Goal: Task Accomplishment & Management: Manage account settings

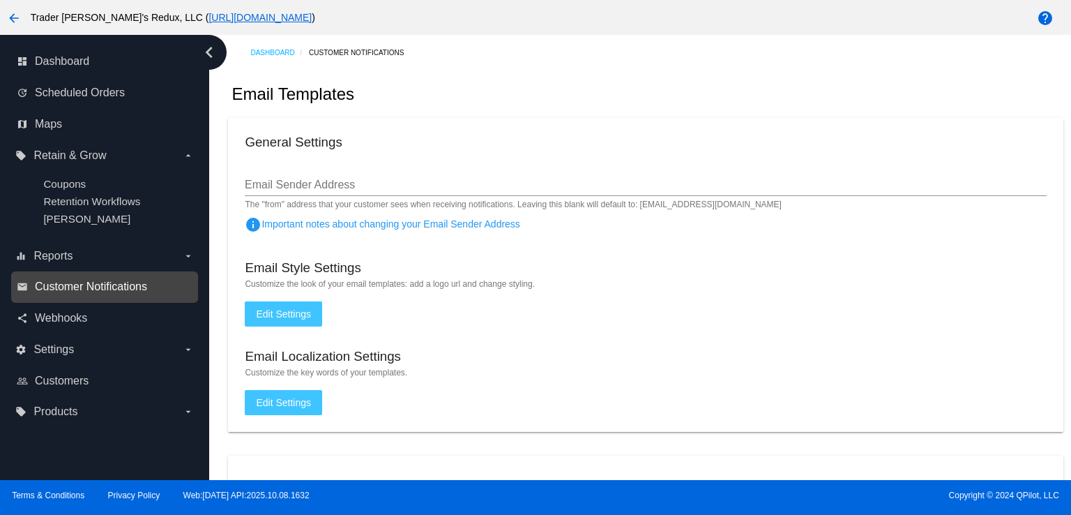
click at [83, 291] on span "Customer Notifications" at bounding box center [91, 286] width 112 height 13
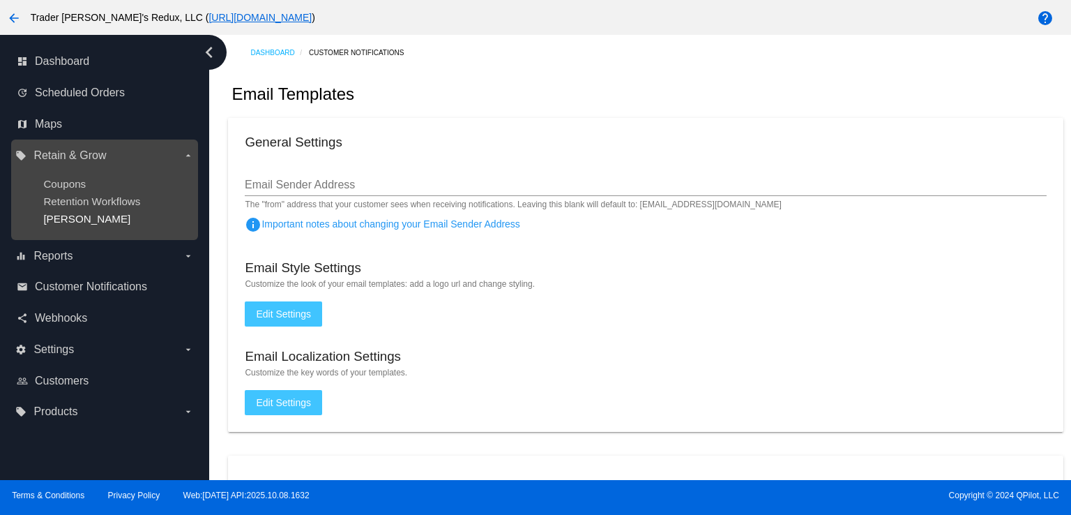
click at [78, 218] on span "[PERSON_NAME]" at bounding box center [86, 219] width 87 height 12
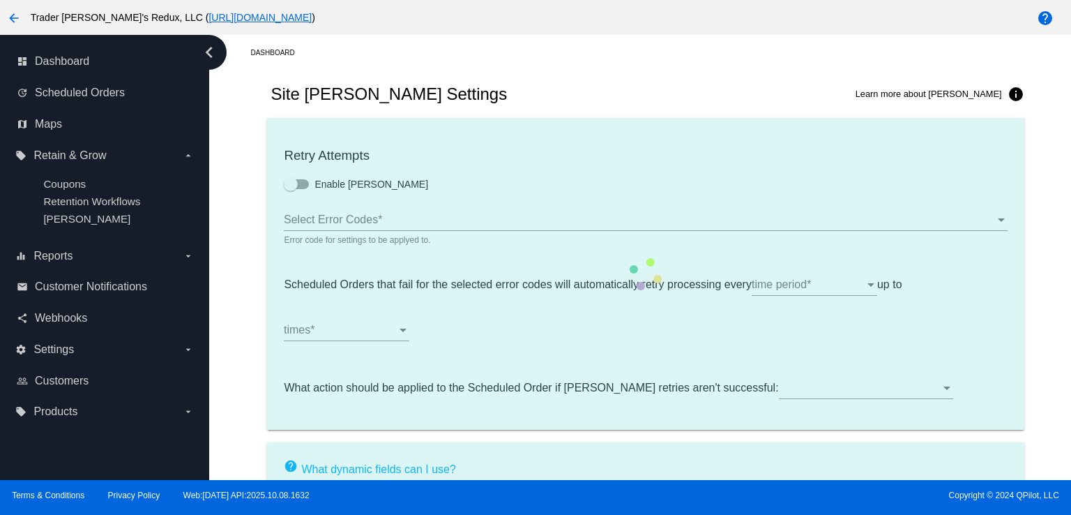
type input "If no changes are made, we will automatically retry processing your {{Scheduled…"
type input "If no changes are made, we will automatically {{DunningAction}} your {{Schedule…"
type input "Your {{ScheduledOrder}} was {{DunningAction}}."
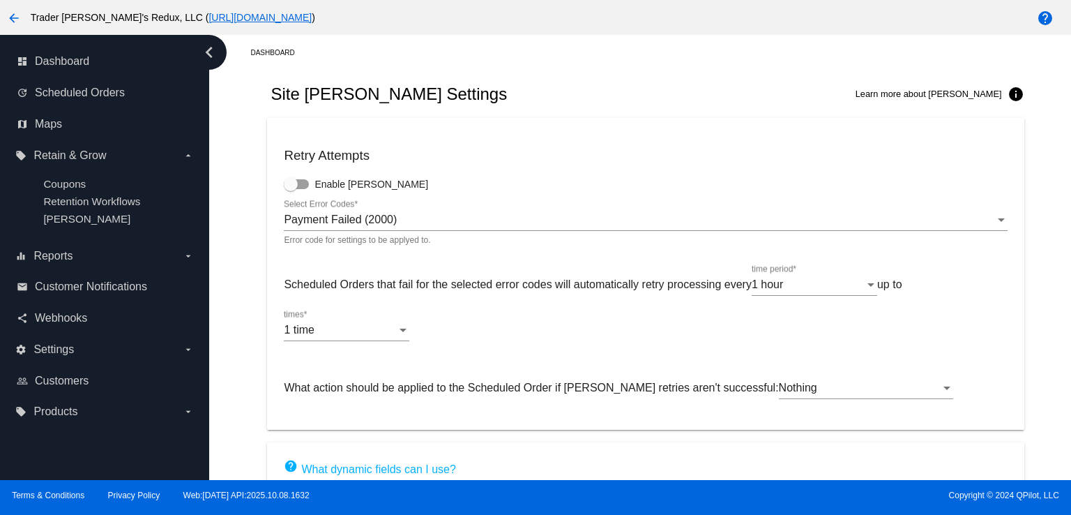
drag, startPoint x: 582, startPoint y: 63, endPoint x: 593, endPoint y: 93, distance: 32.2
click at [589, 87] on div "Dashboard Site [PERSON_NAME] Settings Learn more about [PERSON_NAME] info Retry…" at bounding box center [645, 384] width 851 height 699
drag, startPoint x: 461, startPoint y: 513, endPoint x: 444, endPoint y: 513, distance: 16.7
click at [449, 513] on div "arrow_back Trader [PERSON_NAME]'s Redux, LLC ( [URL][DOMAIN_NAME] ) help dashbo…" at bounding box center [535, 257] width 1071 height 515
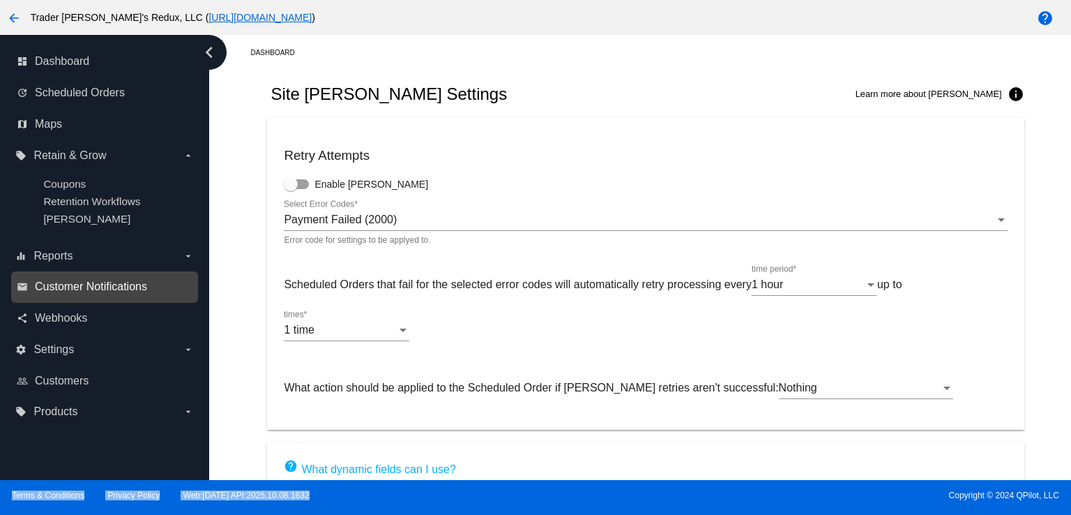
click at [63, 289] on span "Customer Notifications" at bounding box center [91, 286] width 112 height 13
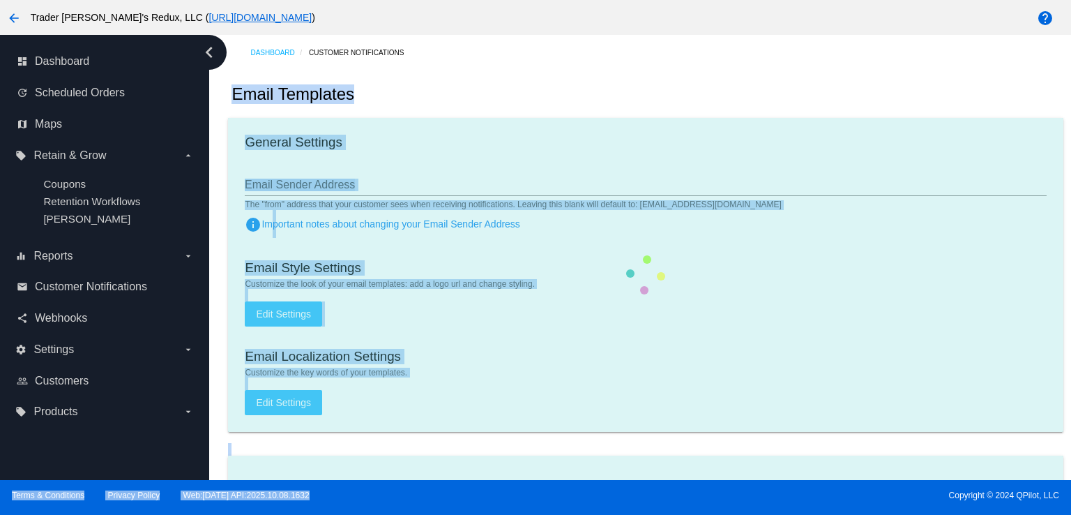
checkbox input "true"
type input "1"
checkbox input "true"
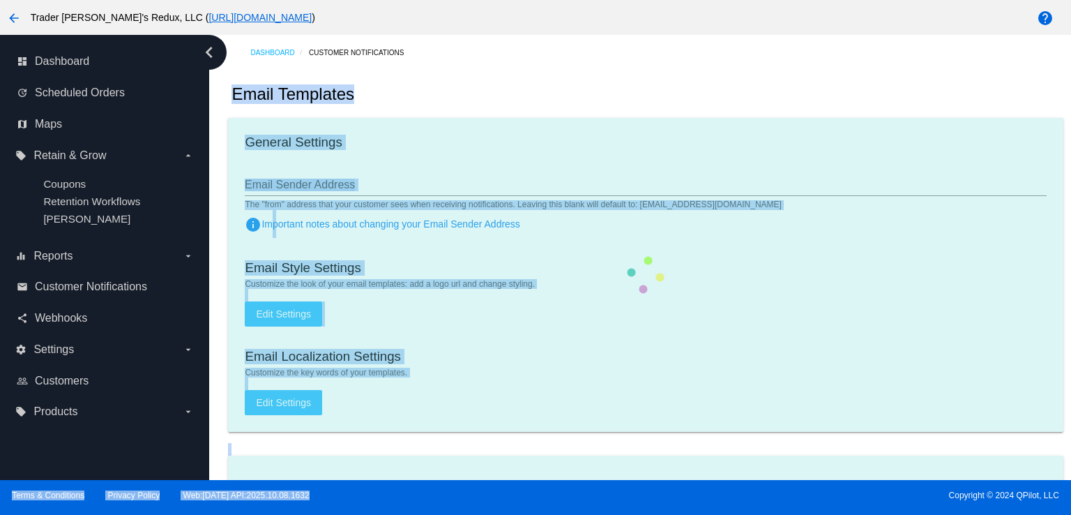
checkbox input "true"
type input "[EMAIL_ADDRESS][DOMAIN_NAME]"
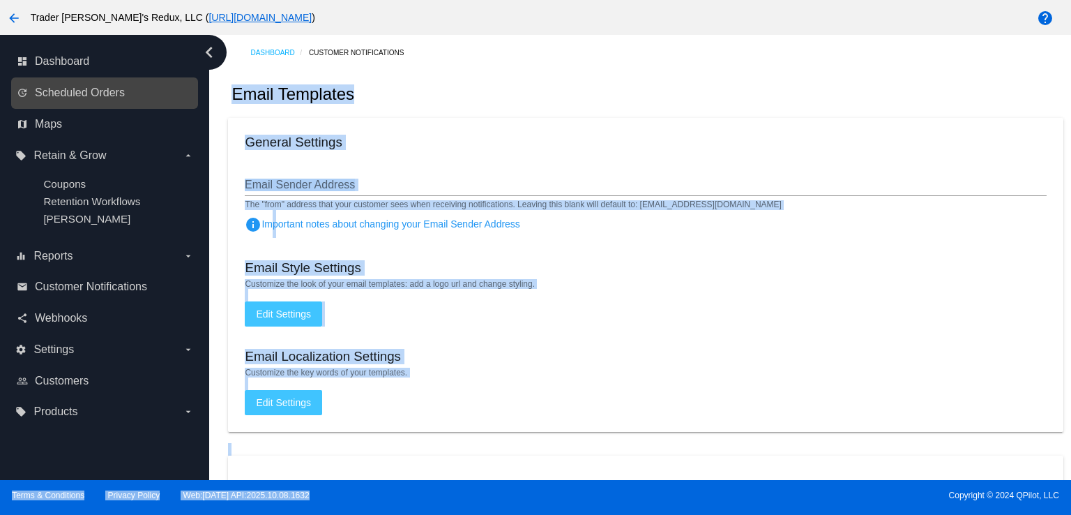
click at [23, 92] on icon "update" at bounding box center [22, 92] width 11 height 11
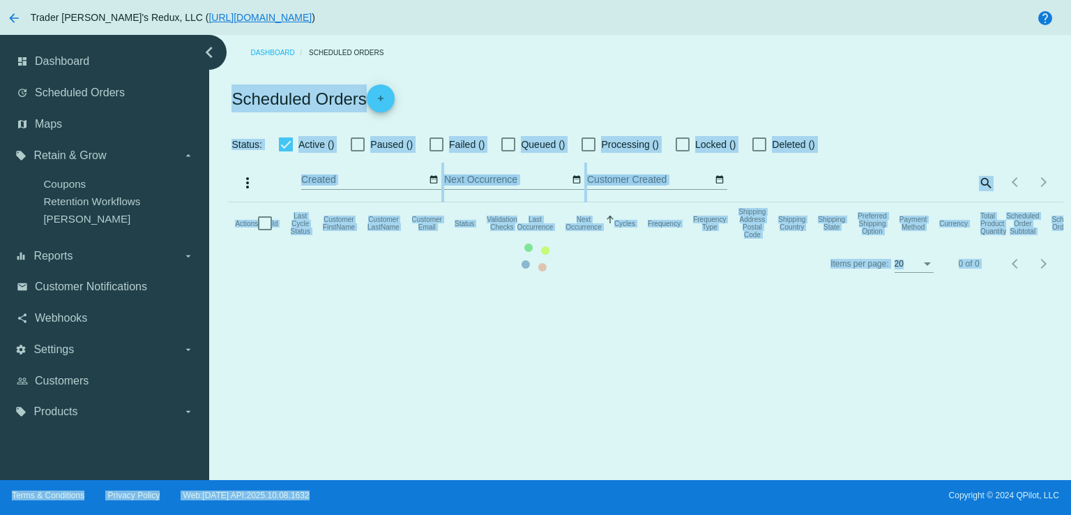
checkbox input "false"
checkbox input "true"
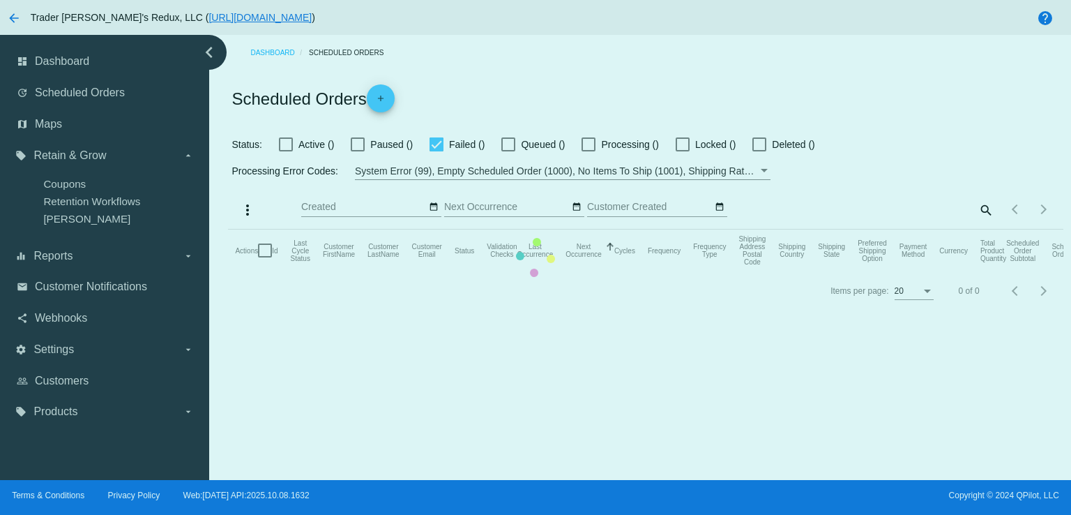
click at [671, 229] on mat-table "Actions Id Last Cycle Status Customer FirstName Customer LastName Customer Emai…" at bounding box center [645, 250] width 835 height 42
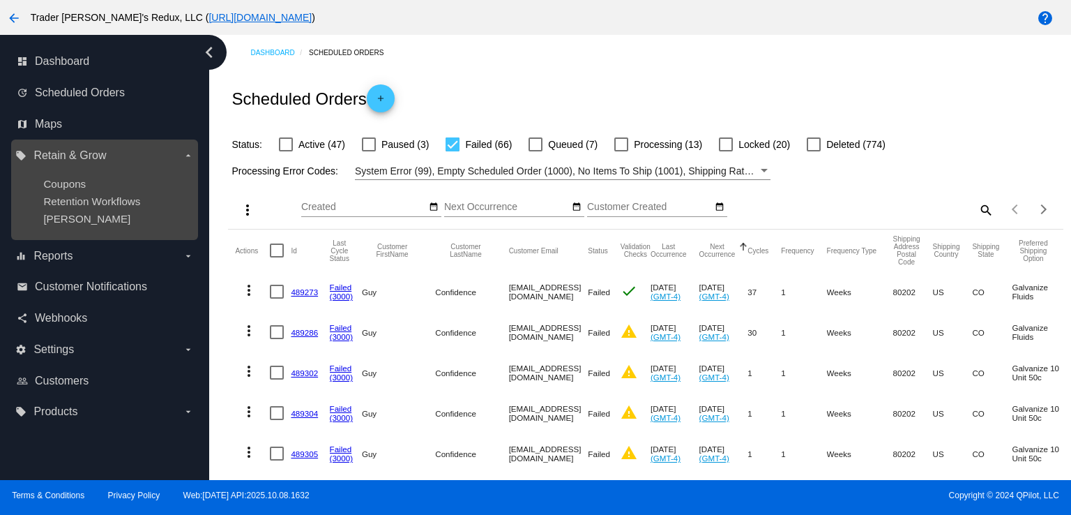
click at [53, 226] on ul "Coupons Retention Workflows [PERSON_NAME]" at bounding box center [104, 201] width 178 height 69
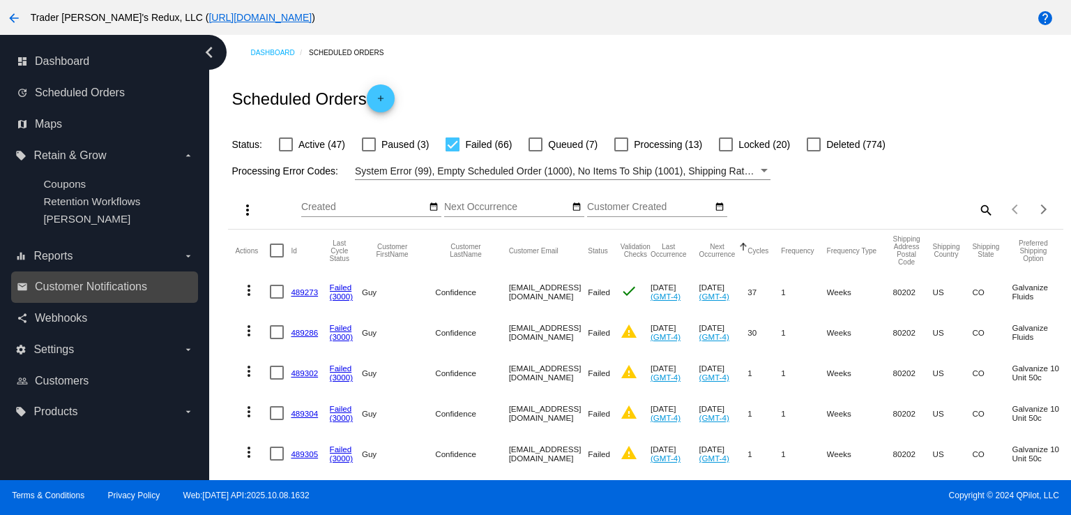
click at [100, 298] on link "email Customer Notifications" at bounding box center [105, 286] width 177 height 22
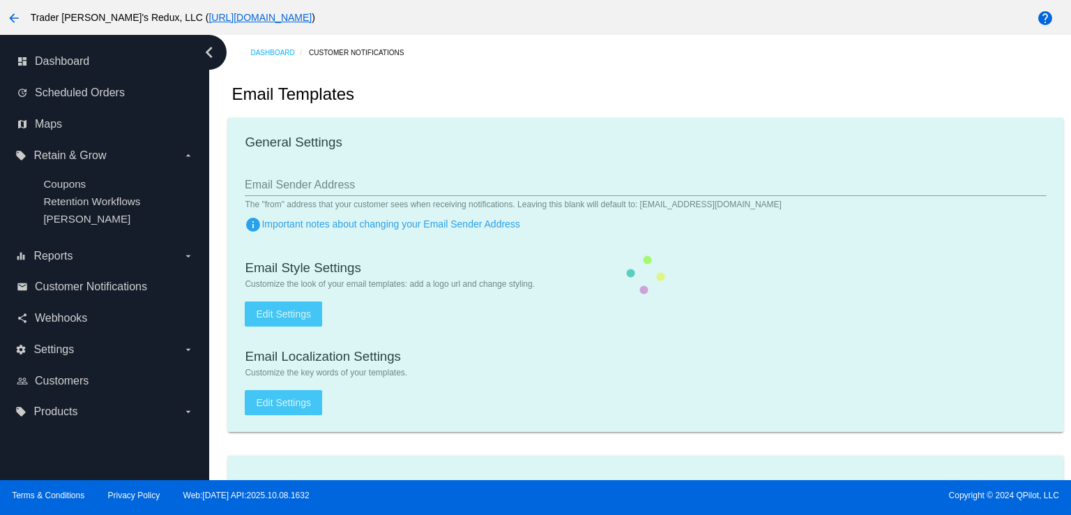
checkbox input "true"
type input "1"
checkbox input "true"
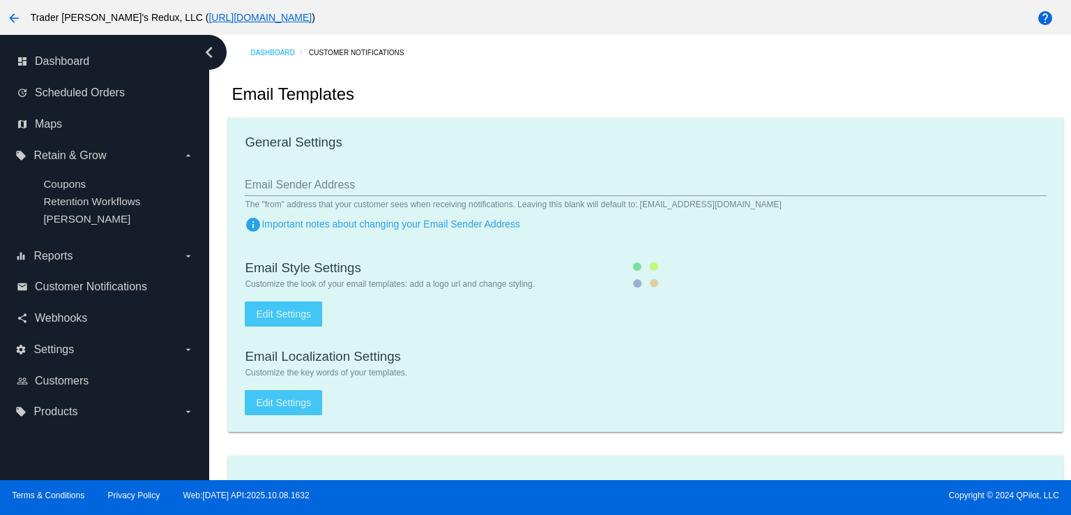
checkbox input "true"
type input "[EMAIL_ADDRESS][DOMAIN_NAME]"
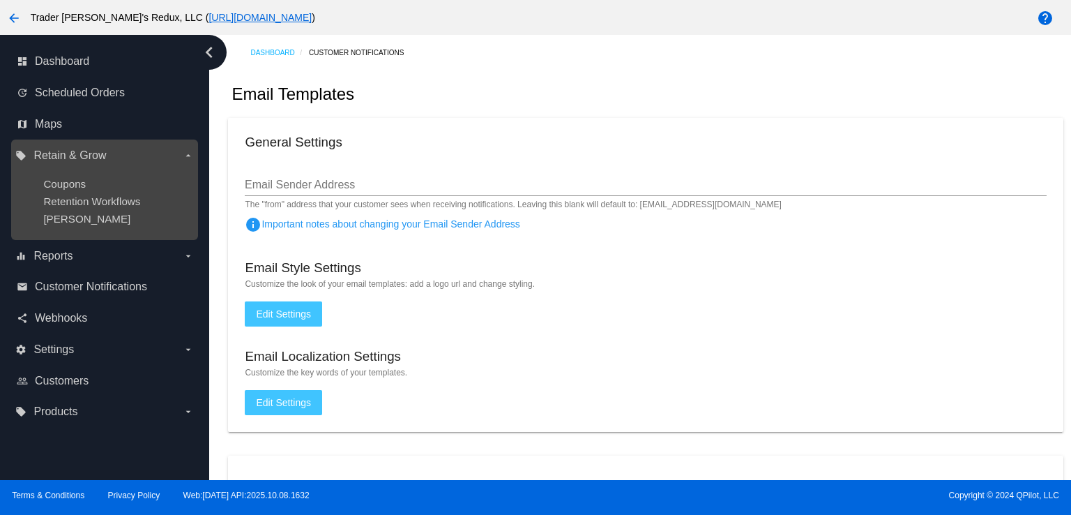
click at [73, 207] on div "Retention Workflows" at bounding box center [115, 201] width 144 height 12
click at [64, 226] on ul "Coupons Retention Workflows [PERSON_NAME]" at bounding box center [104, 201] width 178 height 69
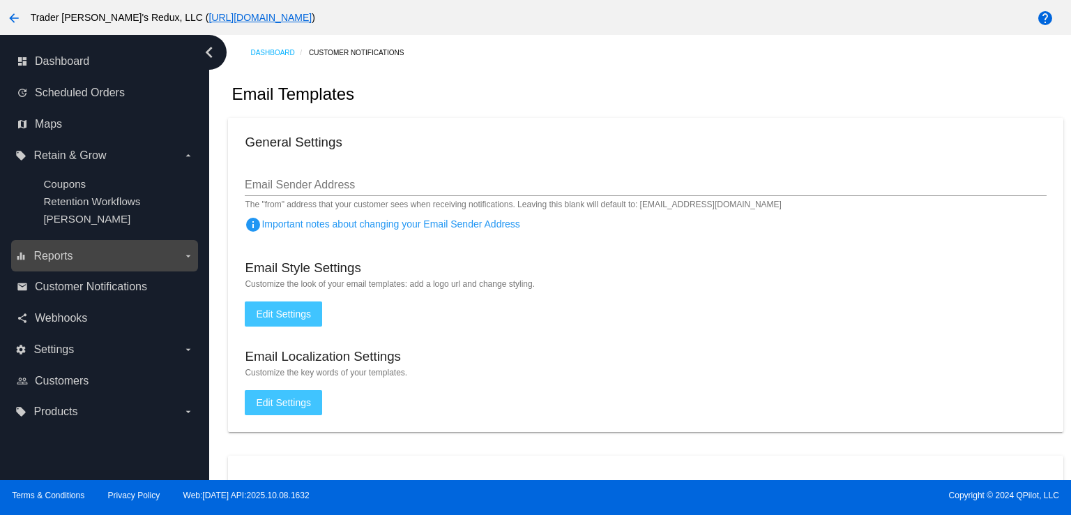
drag, startPoint x: 75, startPoint y: 160, endPoint x: 76, endPoint y: 174, distance: 13.3
click at [74, 160] on span "Retain & Grow" at bounding box center [69, 155] width 73 height 13
click at [0, 0] on input "local_offer Retain & Grow arrow_drop_down" at bounding box center [0, 0] width 0 height 0
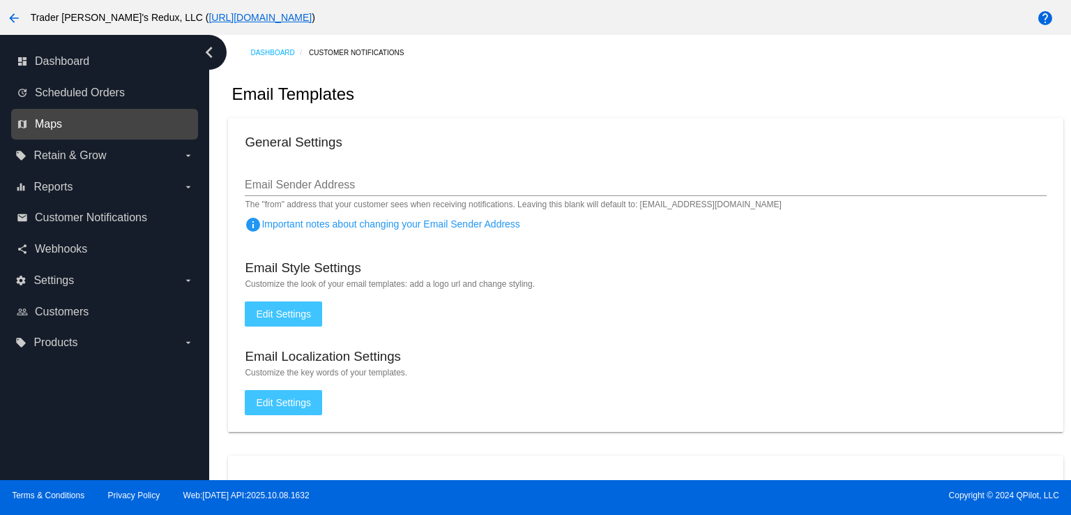
click at [59, 121] on span "Maps" at bounding box center [48, 124] width 27 height 13
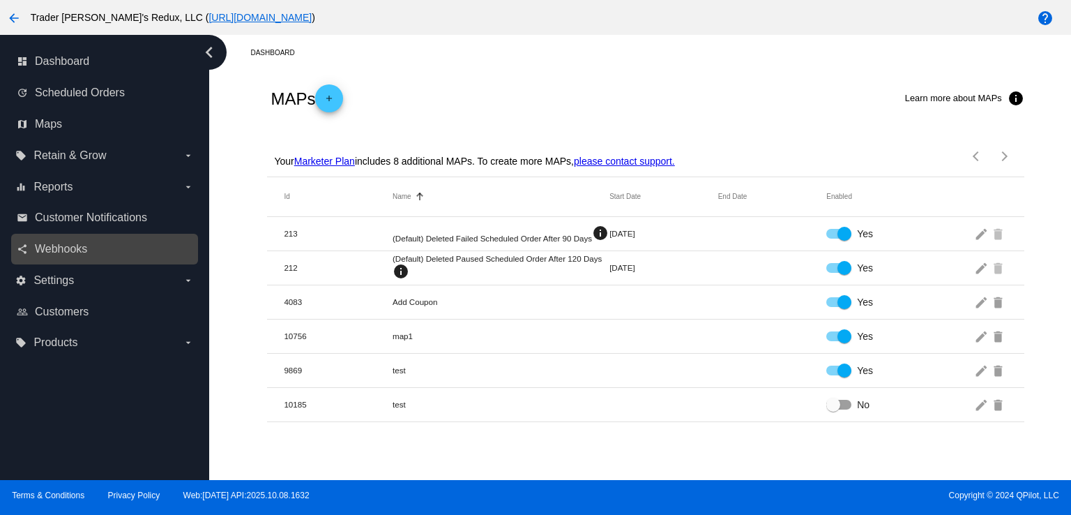
click at [77, 241] on link "share Webhooks" at bounding box center [105, 249] width 177 height 22
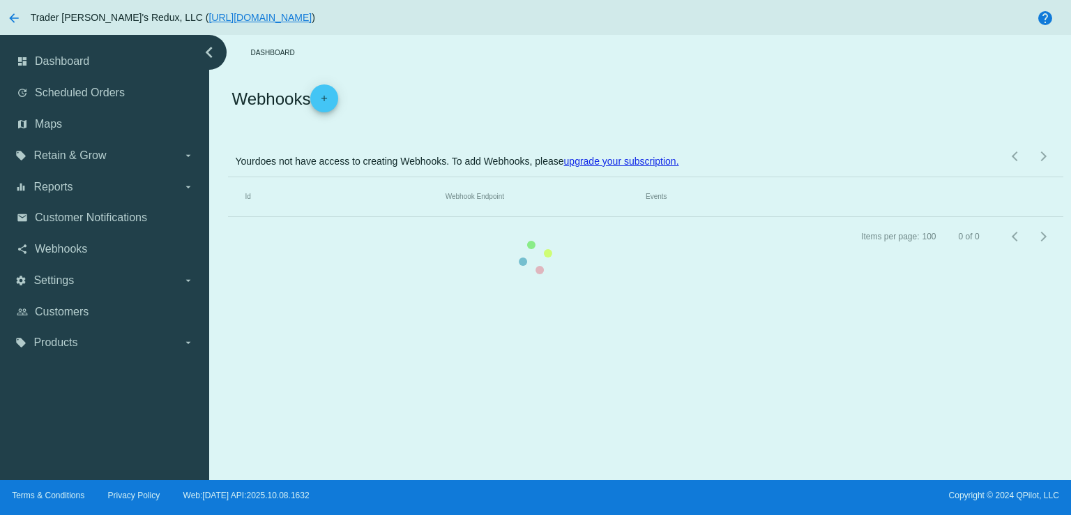
click at [228, 217] on mat-table "Id Webhook Endpoint Events" at bounding box center [645, 197] width 835 height 40
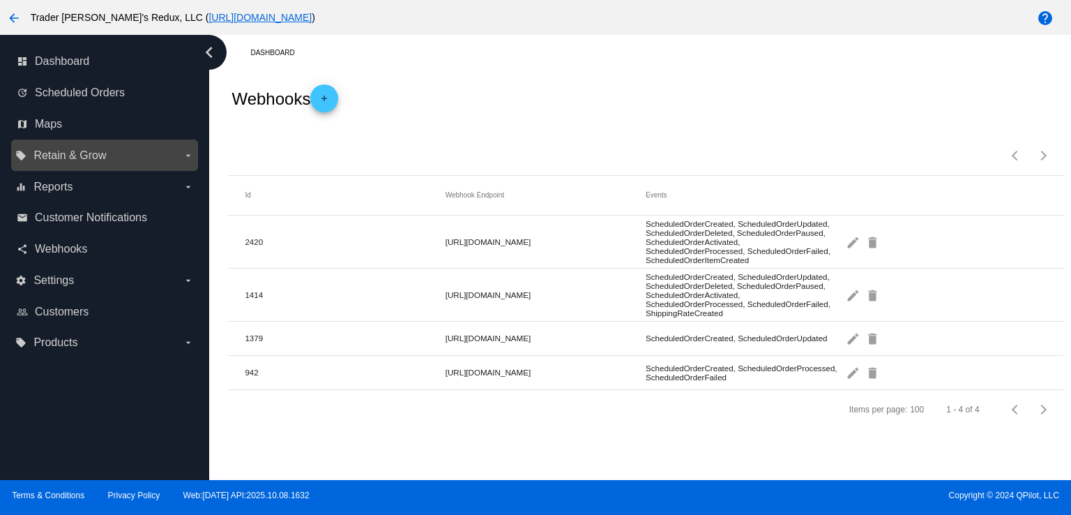
click at [61, 145] on label "local_offer Retain & Grow arrow_drop_down" at bounding box center [104, 155] width 178 height 22
click at [0, 0] on input "local_offer Retain & Grow arrow_drop_down" at bounding box center [0, 0] width 0 height 0
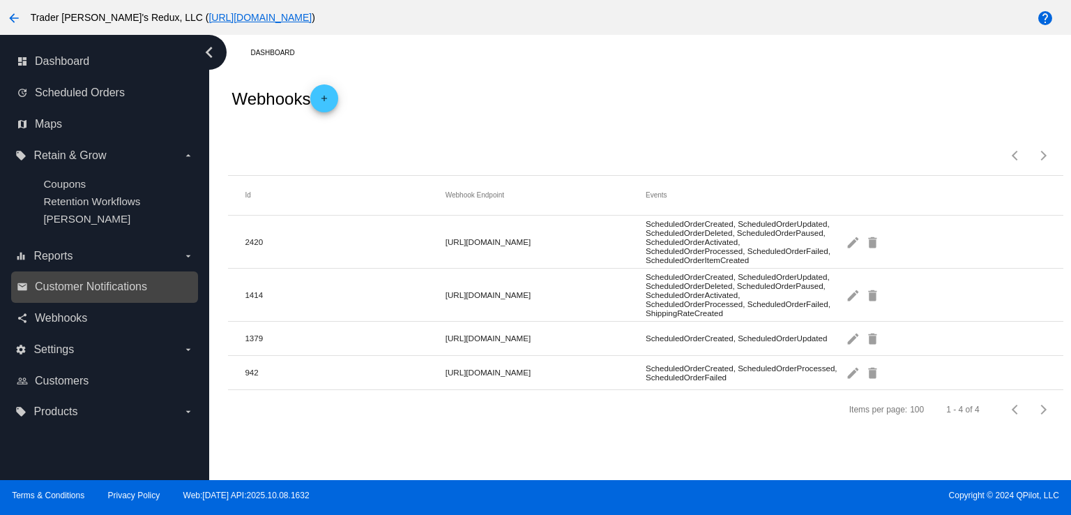
click at [71, 274] on div "email Customer Notifications" at bounding box center [104, 286] width 187 height 31
click at [74, 284] on span "Customer Notifications" at bounding box center [91, 286] width 112 height 13
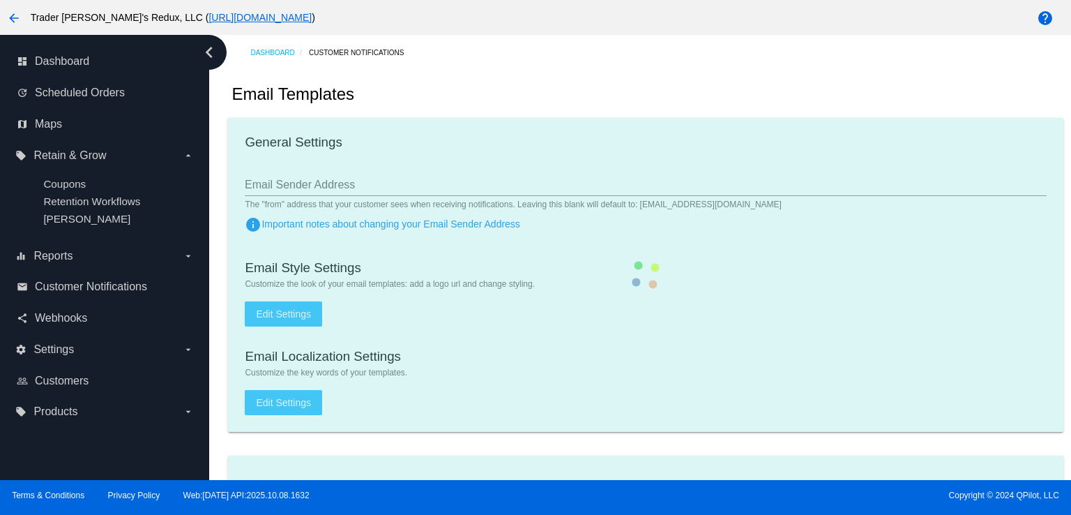
checkbox input "true"
type input "1"
checkbox input "true"
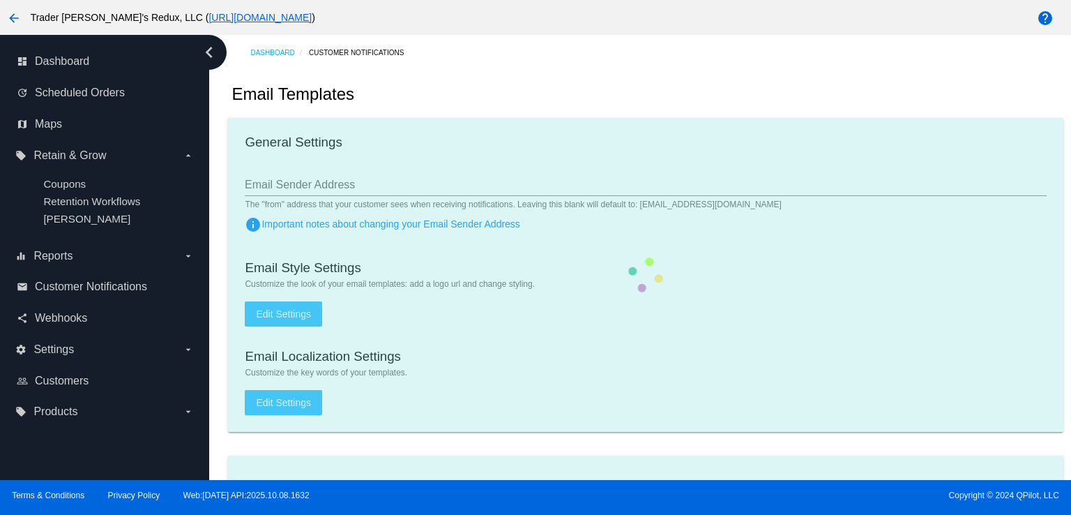
checkbox input "true"
type input "[EMAIL_ADDRESS][DOMAIN_NAME]"
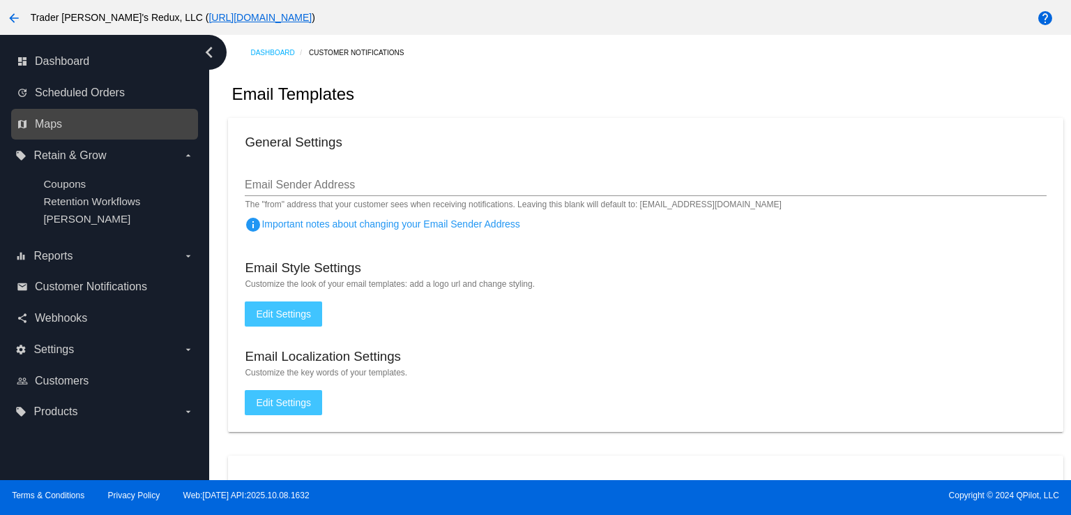
click at [71, 120] on nav "dashboard Dashboard update Scheduled Orders map Maps local_offer Retain & Grow …" at bounding box center [104, 237] width 209 height 404
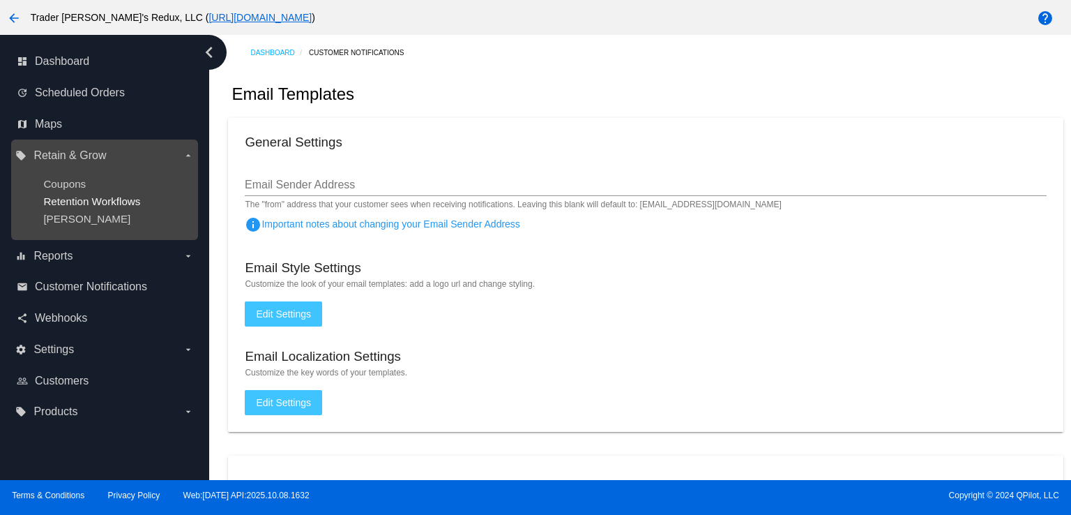
click at [69, 200] on span "Retention Workflows" at bounding box center [91, 201] width 97 height 12
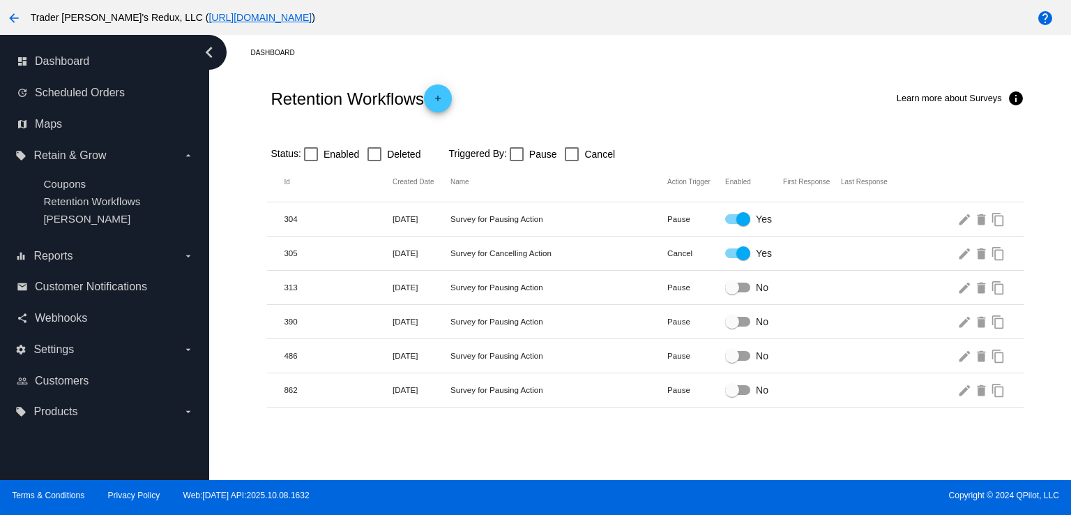
click at [600, 95] on div "Retention Workflows add Learn more about Surveys info" at bounding box center [645, 98] width 757 height 56
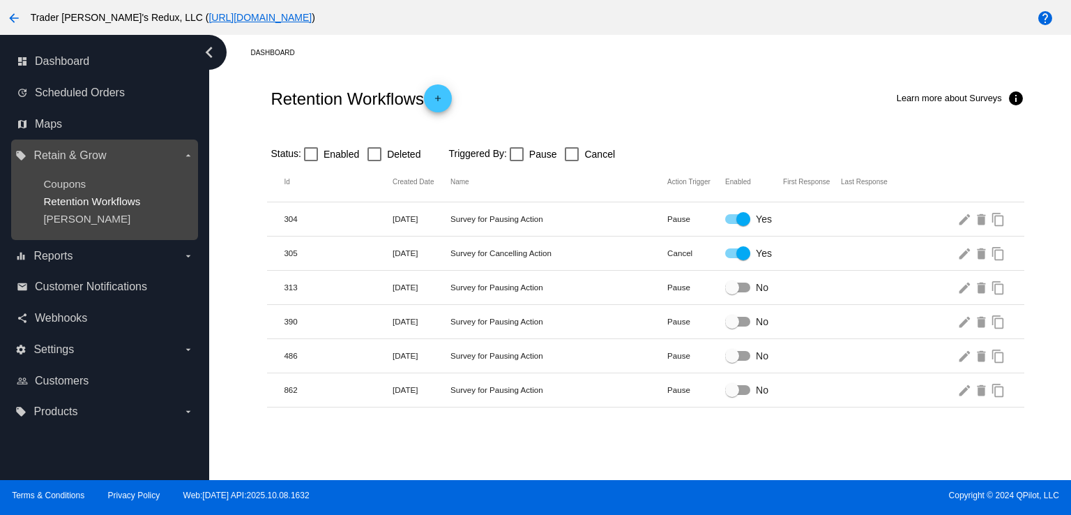
click at [64, 202] on span "Retention Workflows" at bounding box center [91, 201] width 97 height 12
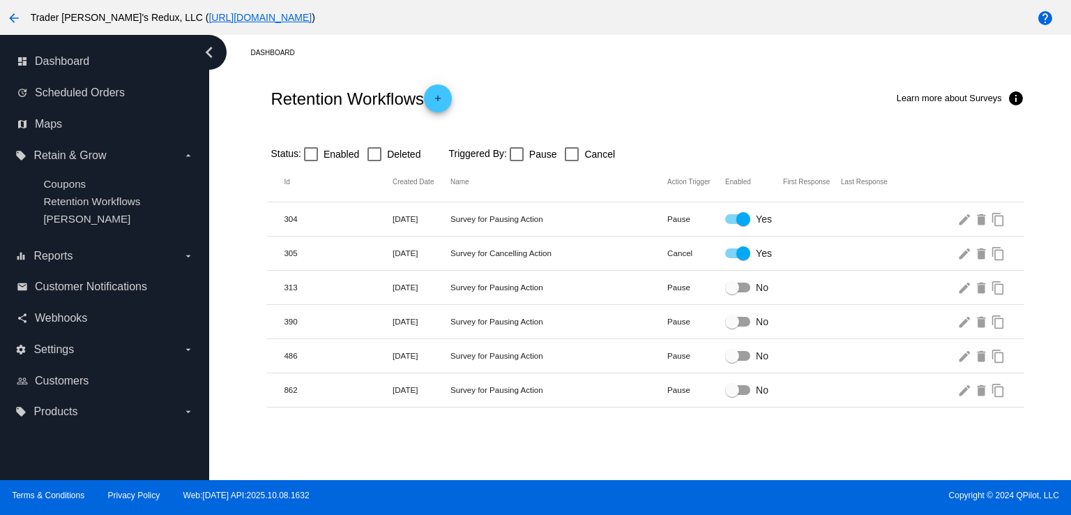
drag, startPoint x: 604, startPoint y: 129, endPoint x: 616, endPoint y: 142, distance: 17.8
click at [605, 130] on div at bounding box center [645, 131] width 757 height 10
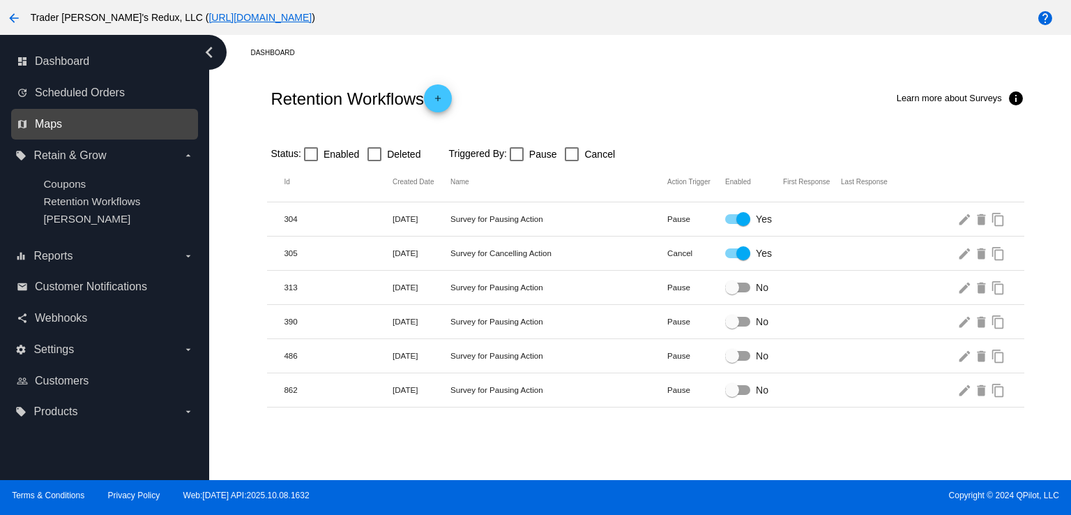
click at [43, 126] on span "Maps" at bounding box center [48, 124] width 27 height 13
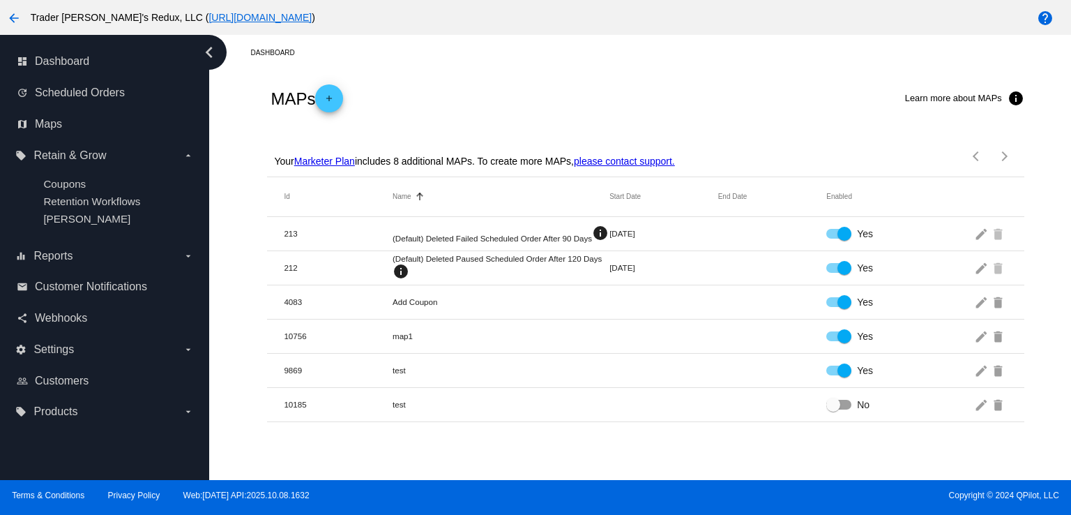
click at [568, 124] on div "MAPs add Learn more about MAPs info" at bounding box center [645, 98] width 757 height 56
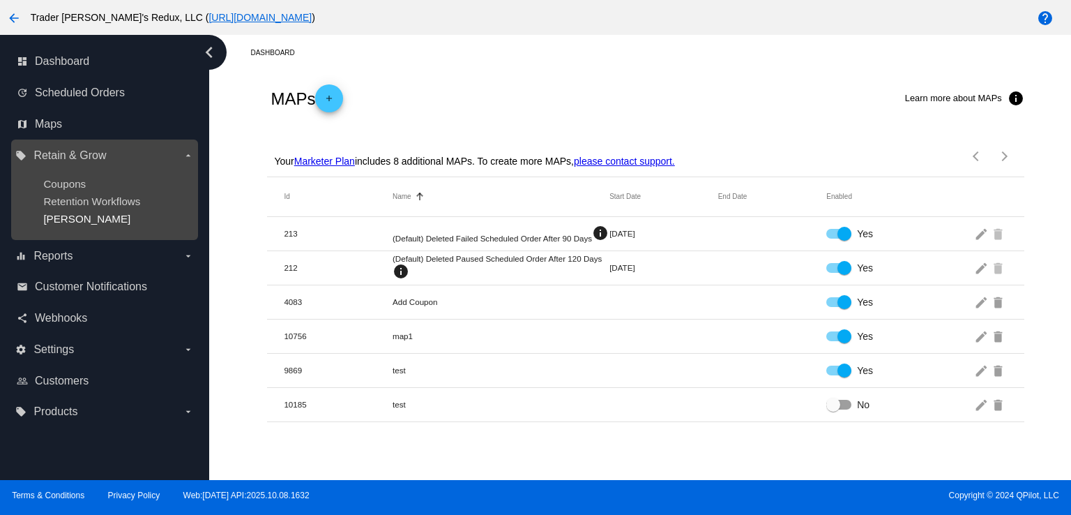
click at [61, 224] on span "[PERSON_NAME]" at bounding box center [86, 219] width 87 height 12
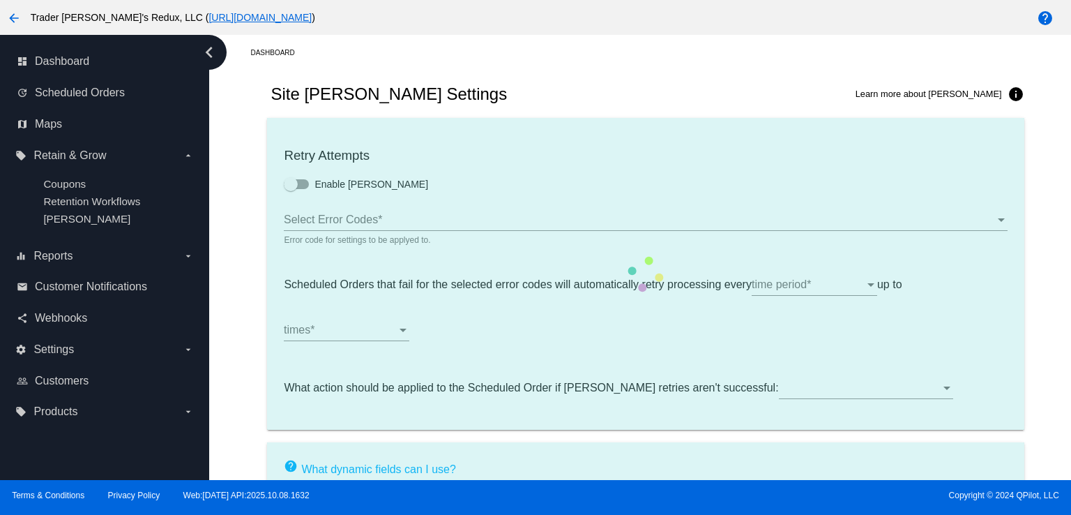
type input "If no changes are made, we will automatically retry processing your {{Scheduled…"
type input "If no changes are made, we will automatically {{DunningAction}} your {{Schedule…"
type input "Your {{ScheduledOrder}} was {{DunningAction}}."
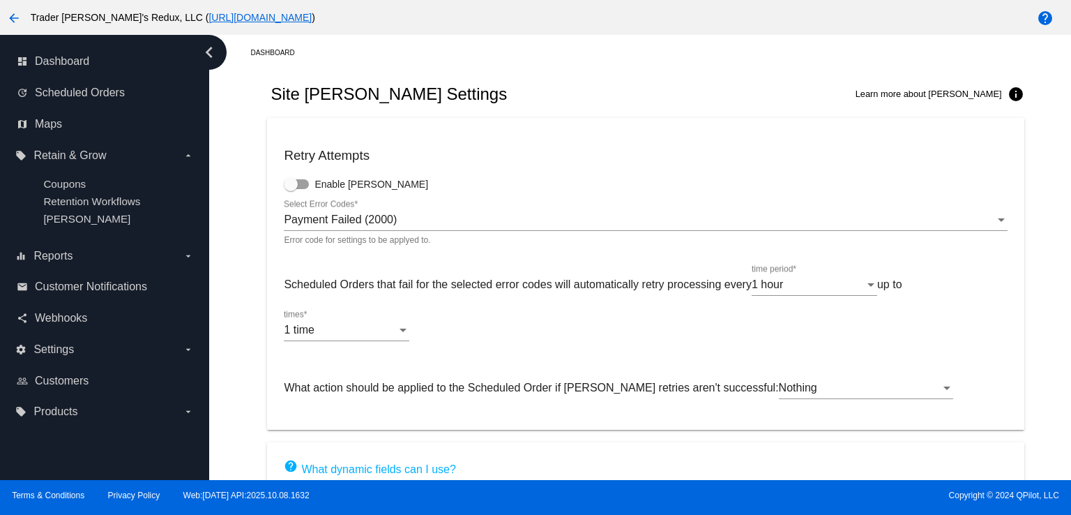
click at [632, 143] on mat-card "Retry Attempts Enable [PERSON_NAME] Payment Failed (2000) Select Error Codes * …" at bounding box center [645, 274] width 757 height 312
click at [100, 297] on link "email Customer Notifications" at bounding box center [105, 286] width 177 height 22
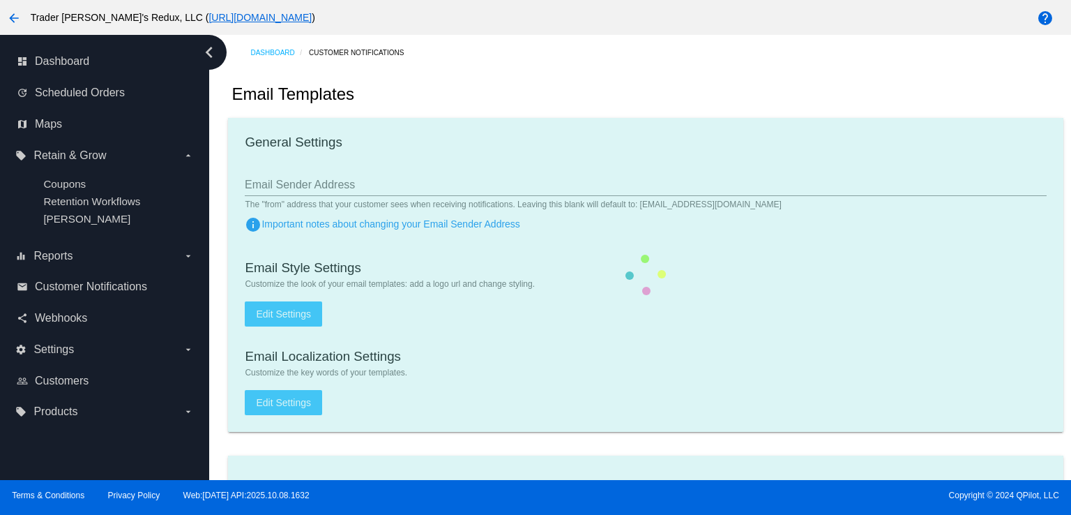
checkbox input "true"
type input "1"
checkbox input "true"
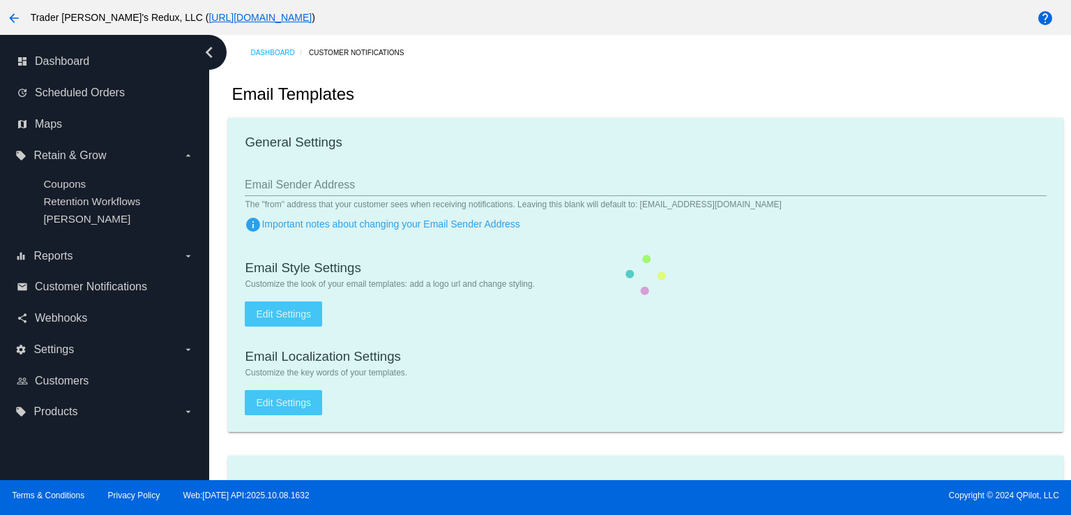
checkbox input "true"
type input "[EMAIL_ADDRESS][DOMAIN_NAME]"
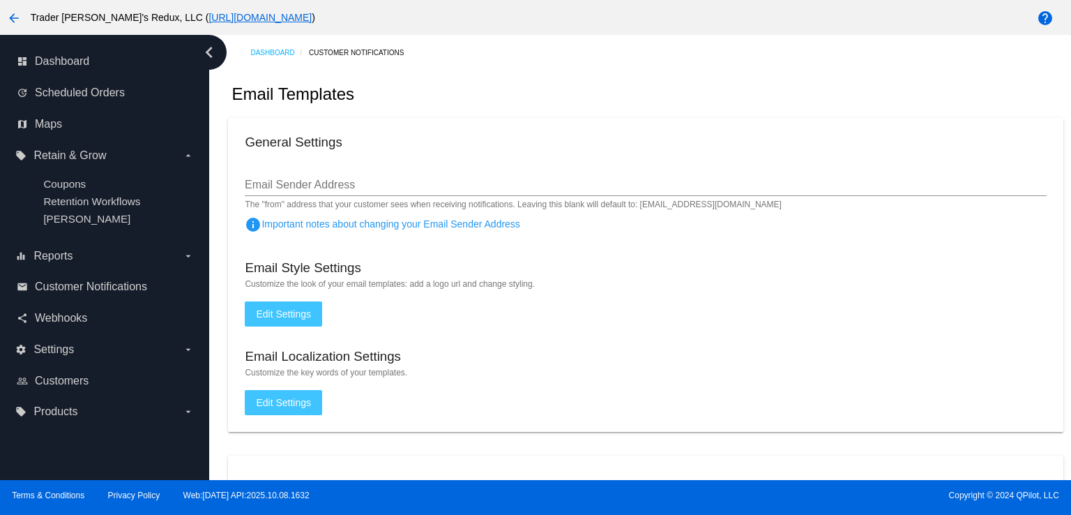
click at [533, 113] on div "Email Templates" at bounding box center [645, 93] width 835 height 47
drag, startPoint x: 489, startPoint y: 176, endPoint x: 556, endPoint y: 172, distance: 66.4
click at [487, 176] on div "Email Sender Address" at bounding box center [645, 180] width 801 height 31
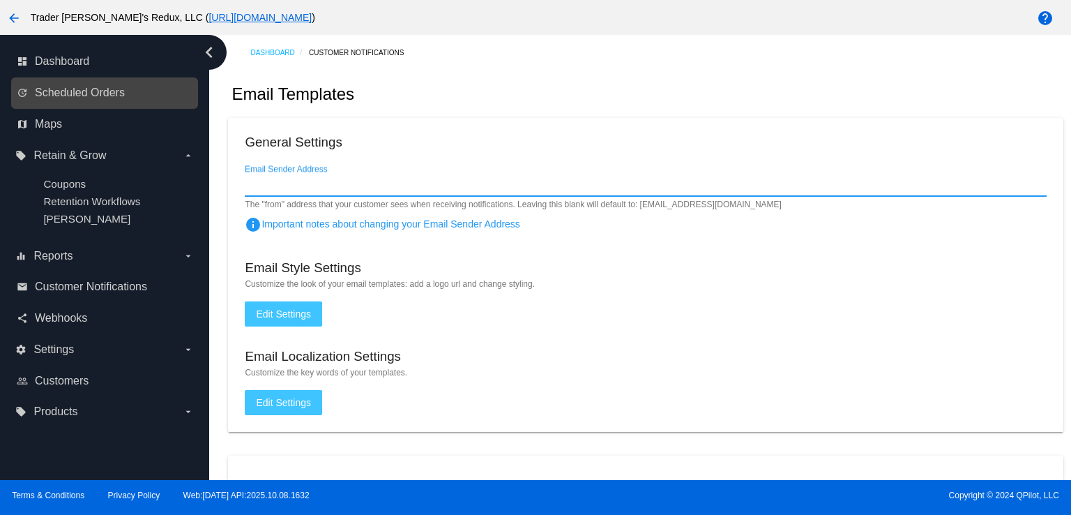
click at [91, 99] on link "update Scheduled Orders" at bounding box center [105, 93] width 177 height 22
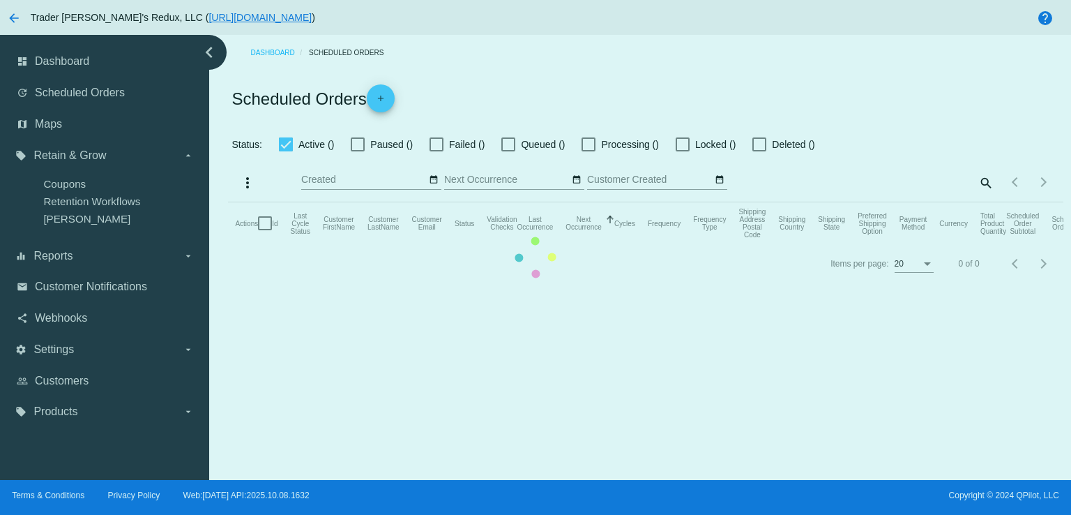
checkbox input "false"
checkbox input "true"
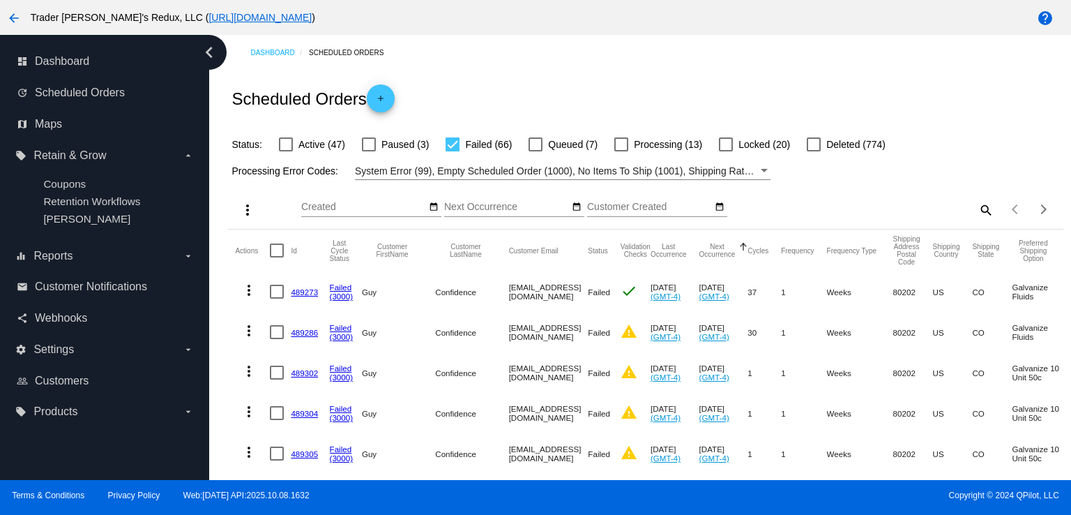
click at [602, 108] on div "Scheduled Orders add" at bounding box center [645, 98] width 835 height 56
